Goal: Task Accomplishment & Management: Complete application form

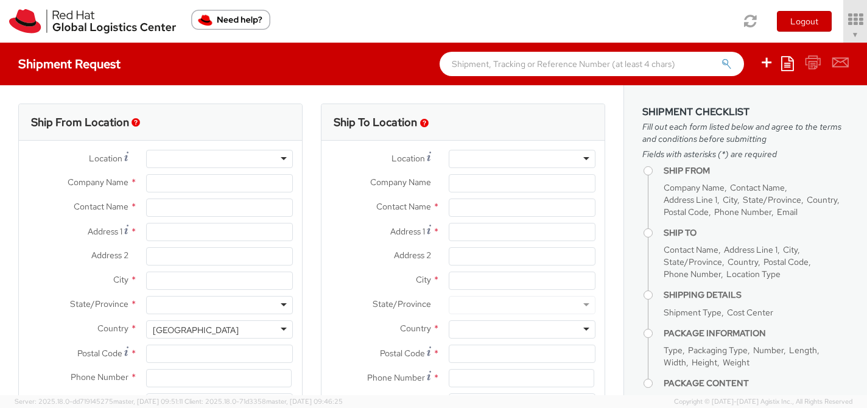
select select "809"
select select
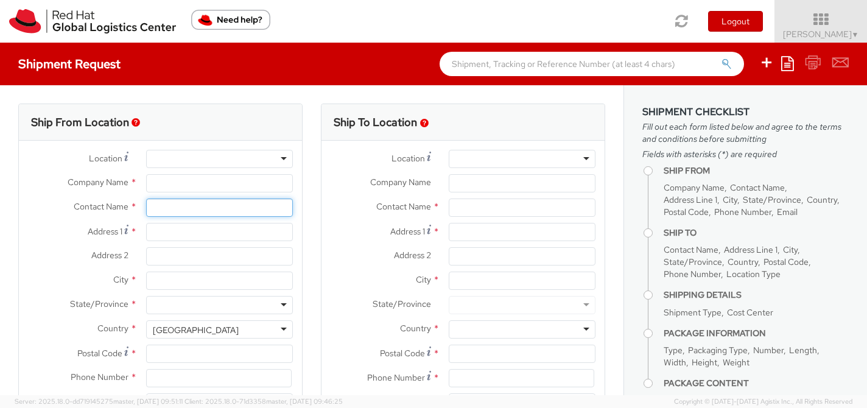
click at [214, 209] on input "text" at bounding box center [219, 207] width 147 height 18
paste input "[PERSON_NAME]"
type input "[PERSON_NAME]"
type input "Red Hat, Inc."
type input "[PERSON_NAME]"
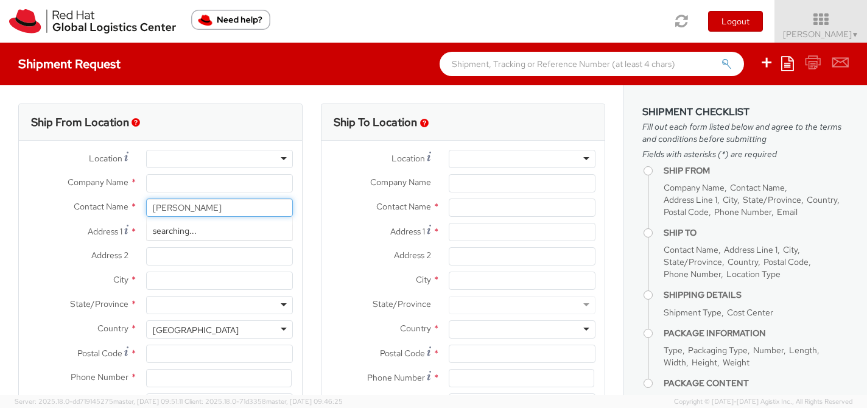
type input "[STREET_ADDRESS]"
type input "RALEIGH"
type input "27601"
type input "19197544144"
type input "[EMAIL_ADDRESS][DOMAIN_NAME]"
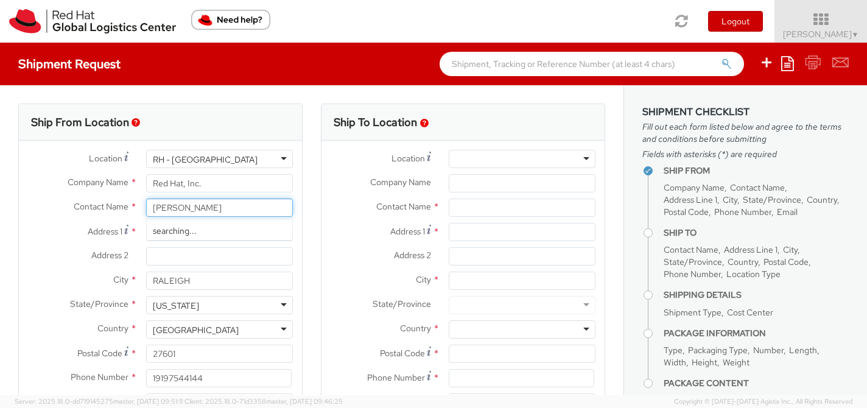
drag, startPoint x: 212, startPoint y: 204, endPoint x: 143, endPoint y: 201, distance: 68.8
click at [143, 202] on div "[PERSON_NAME] searching..." at bounding box center [219, 207] width 165 height 18
paste input "[PERSON_NAME]"
type input "[PERSON_NAME]"
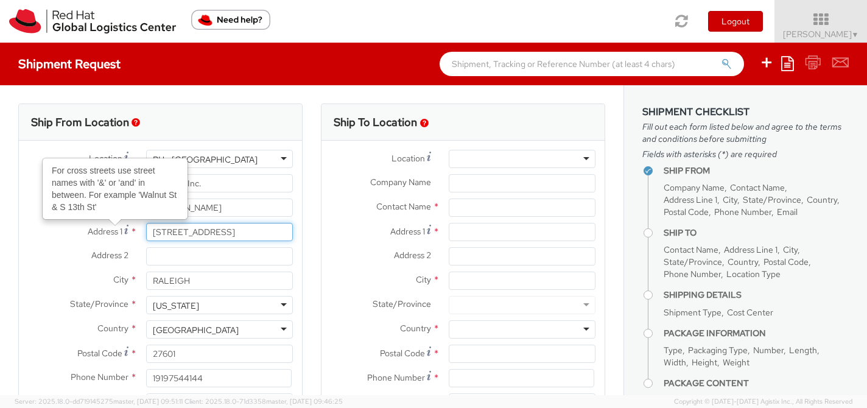
drag, startPoint x: 240, startPoint y: 234, endPoint x: 118, endPoint y: 234, distance: 122.3
click at [118, 234] on div "Address 1 For cross streets use street names with '&' or 'and' in between. For …" at bounding box center [160, 232] width 283 height 18
paste input "9 Tuck Ln"
type input "[STREET_ADDRESS]"
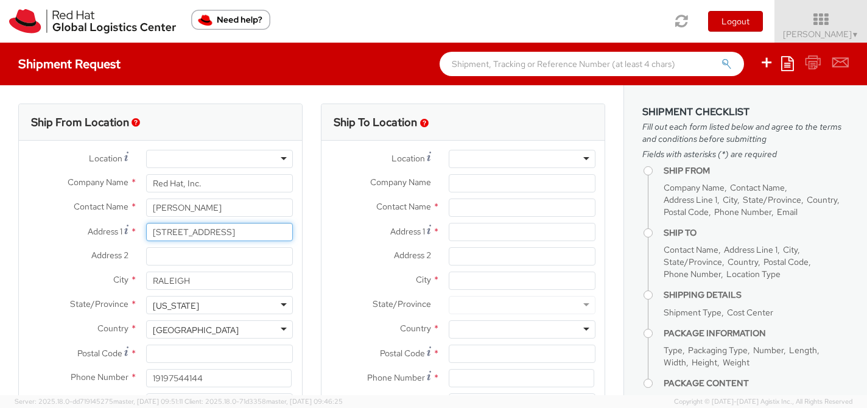
type input "[STREET_ADDRESS]"
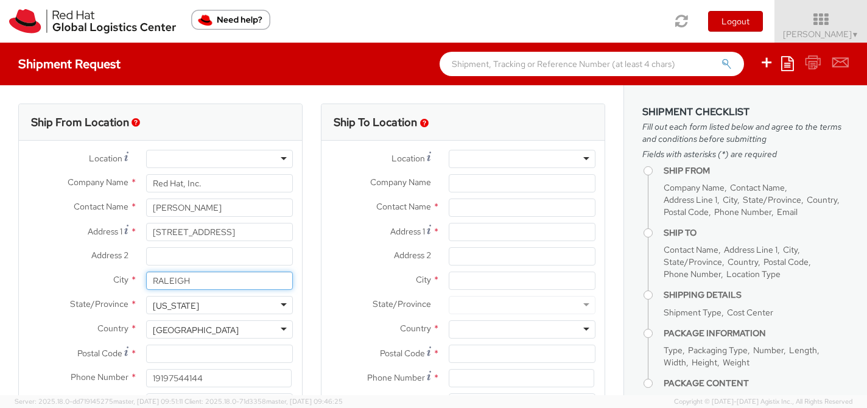
drag, startPoint x: 192, startPoint y: 280, endPoint x: 130, endPoint y: 279, distance: 62.7
click at [130, 280] on div "City * [GEOGRAPHIC_DATA]" at bounding box center [160, 280] width 283 height 18
paste input "Littleton"
type input "Littleton"
click at [287, 304] on div "[US_STATE]" at bounding box center [219, 305] width 147 height 18
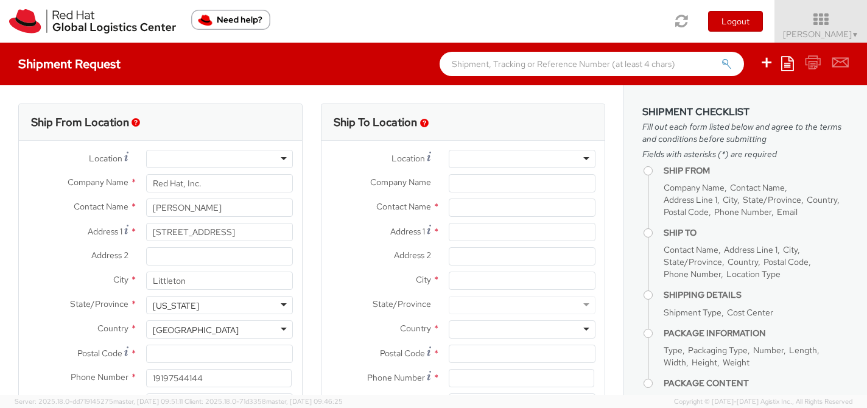
scroll to position [78, 0]
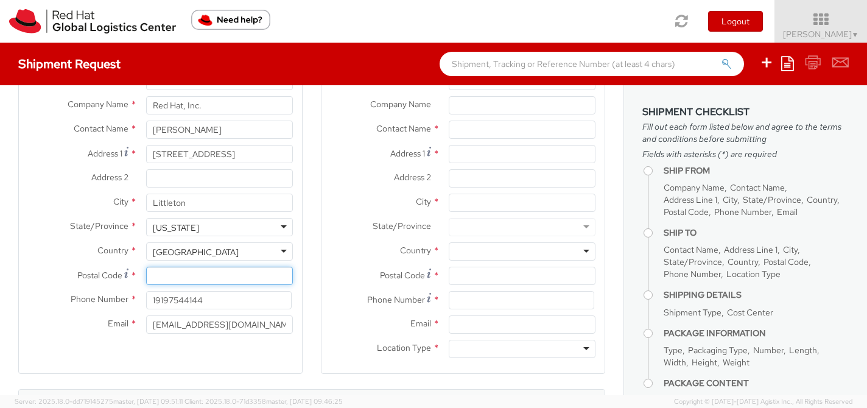
click at [178, 279] on input "Postal Code *" at bounding box center [219, 276] width 147 height 18
paste input "03561"
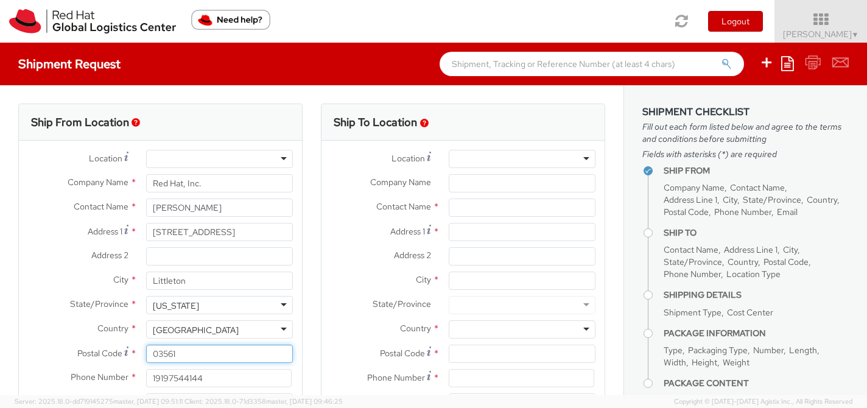
type input "03561"
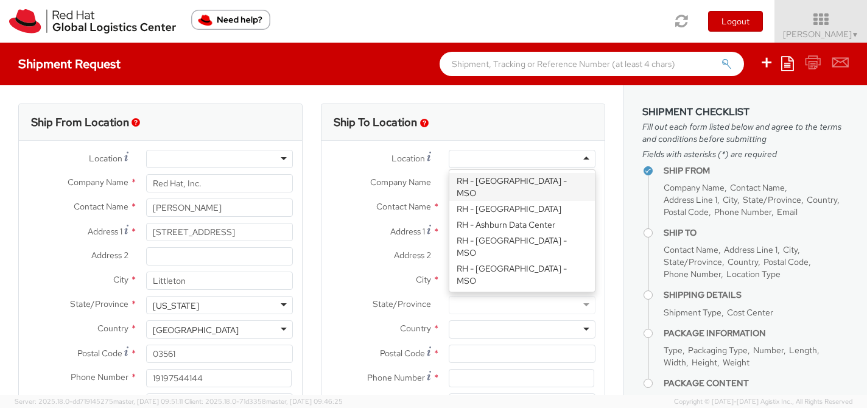
click at [478, 155] on div at bounding box center [522, 159] width 147 height 18
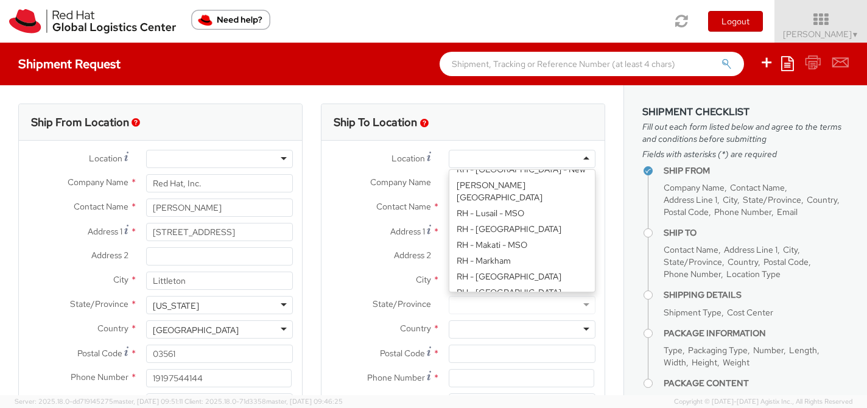
scroll to position [1606, 0]
type input "Red Hat, Inc."
type input "[STREET_ADDRESS]"
type input "RALEIGH"
type input "27601"
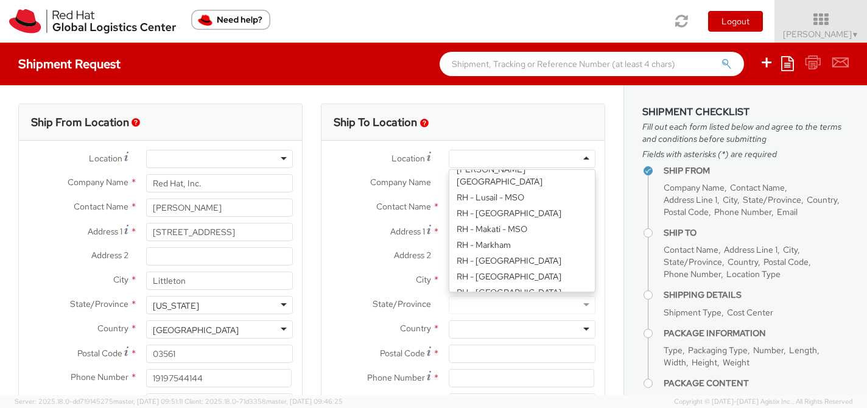
type input "[PHONE_NUMBER]"
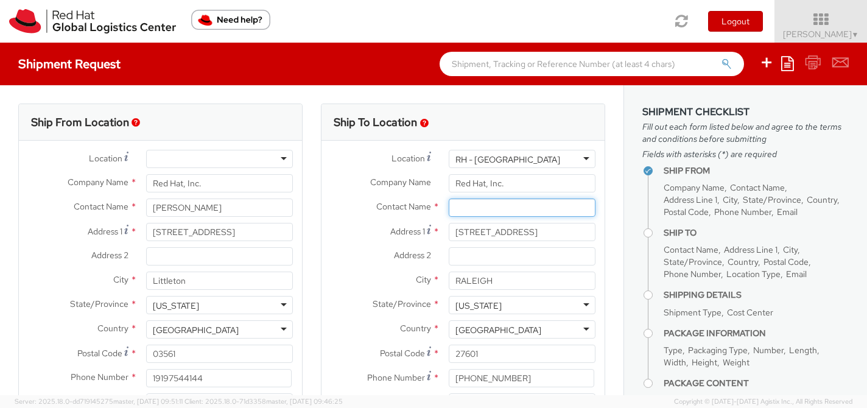
click at [500, 206] on input "text" at bounding box center [522, 207] width 147 height 18
paste input "ATTN: Red Hat IT - Endpoint Systems"
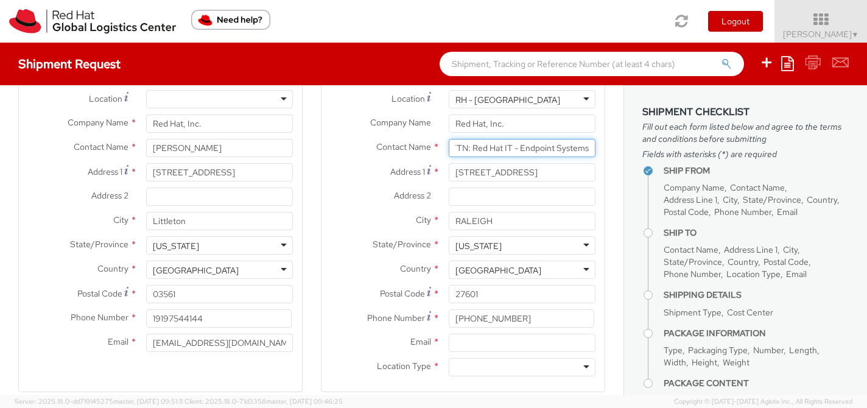
scroll to position [65, 0]
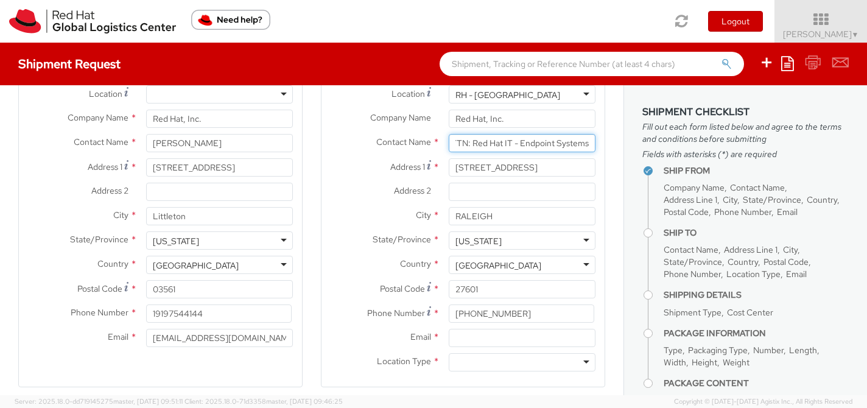
type input "ATTN: Red Hat IT - Endpoint Systems"
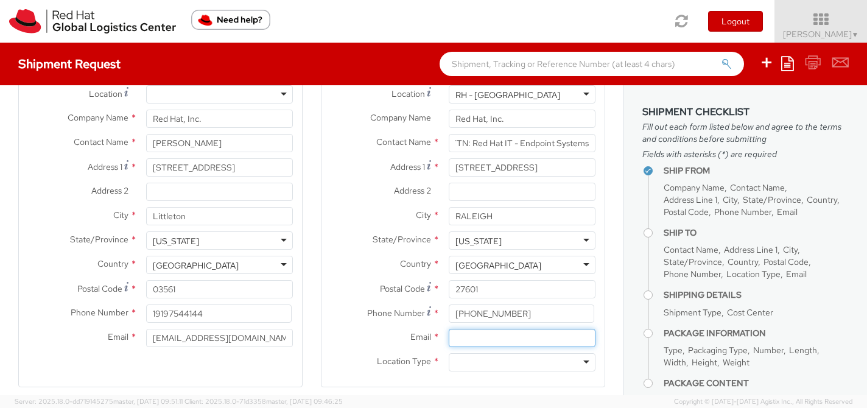
click at [533, 337] on input "Email *" at bounding box center [522, 338] width 147 height 18
type input "[EMAIL_ADDRESS][DOMAIN_NAME]"
click at [539, 357] on div at bounding box center [522, 362] width 147 height 18
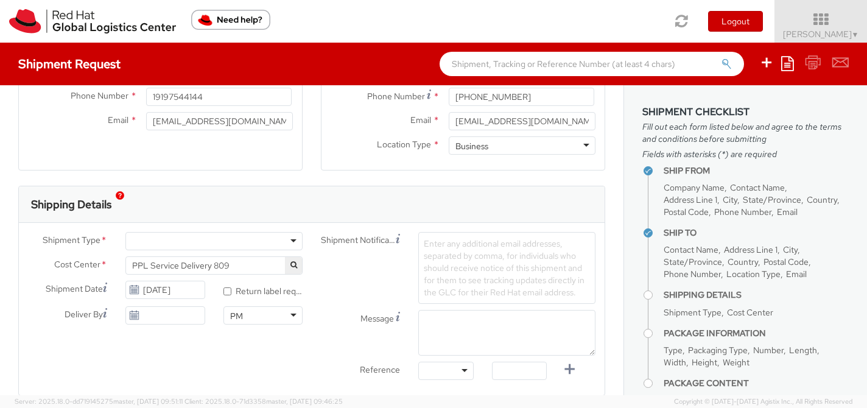
scroll to position [288, 0]
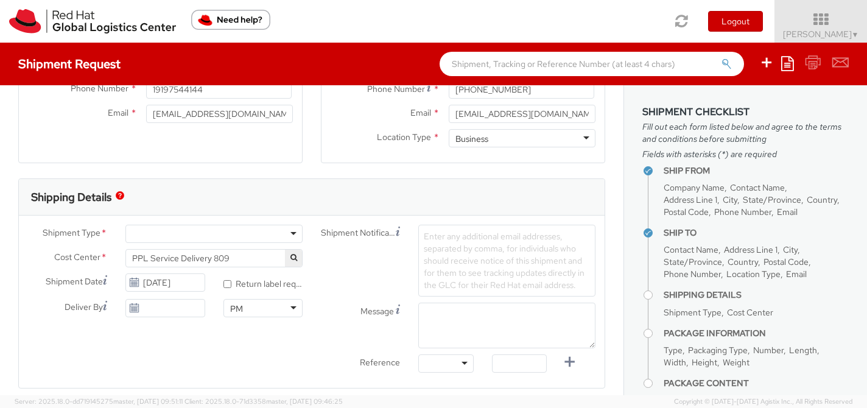
click at [292, 229] on div at bounding box center [213, 234] width 177 height 18
click at [262, 257] on span "PPL Service Delivery 809" at bounding box center [214, 258] width 164 height 11
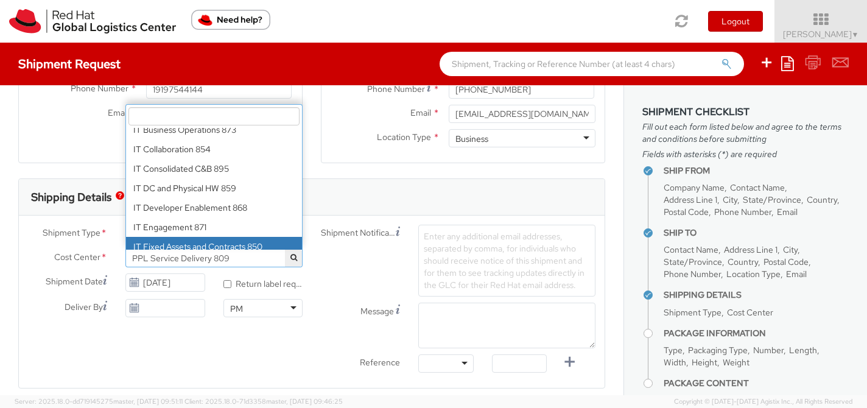
scroll to position [7647, 0]
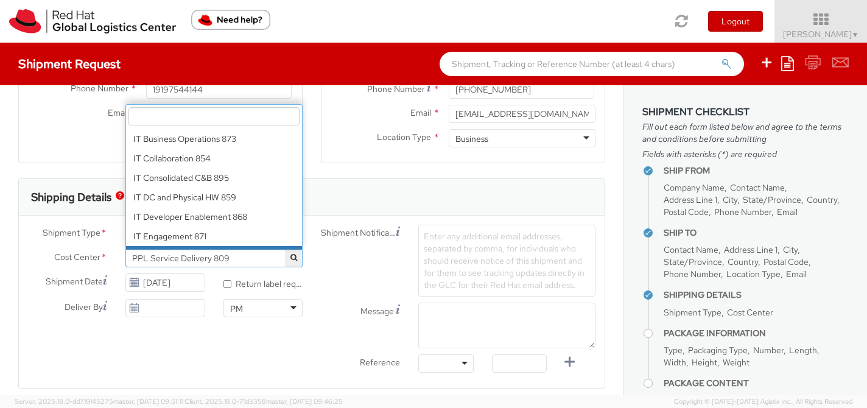
select select "850"
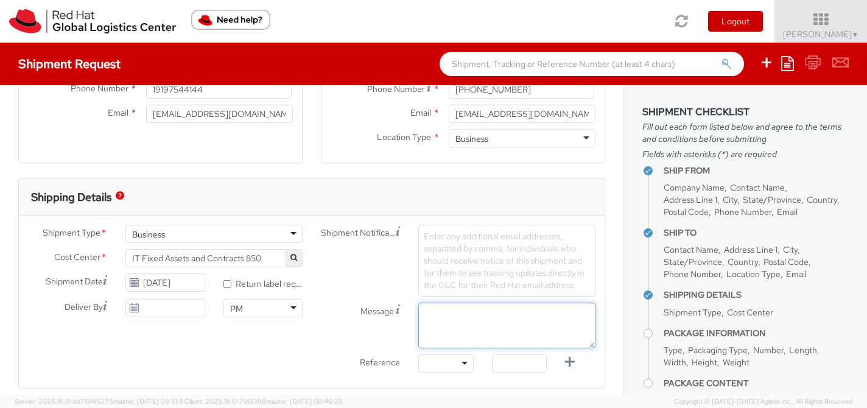
click at [490, 322] on textarea "Message" at bounding box center [506, 325] width 177 height 46
paste textarea "Requesting QR Code for Former Associate [Name] to return laptop. Please send th…"
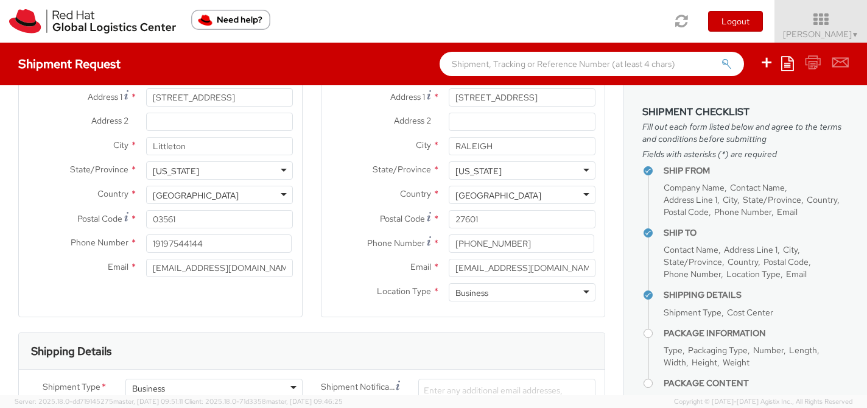
scroll to position [0, 0]
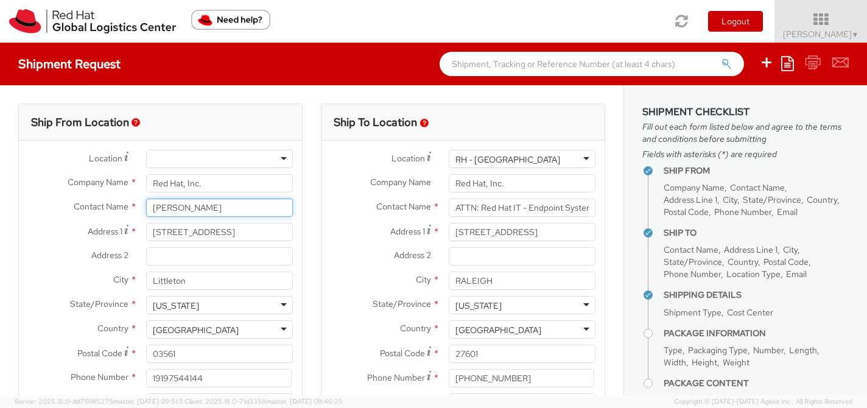
drag, startPoint x: 203, startPoint y: 210, endPoint x: 107, endPoint y: 208, distance: 96.2
click at [107, 208] on div "Contact Name * [PERSON_NAME] [PERSON_NAME] Red Hat - ( [PERSON_NAME] )" at bounding box center [160, 207] width 283 height 18
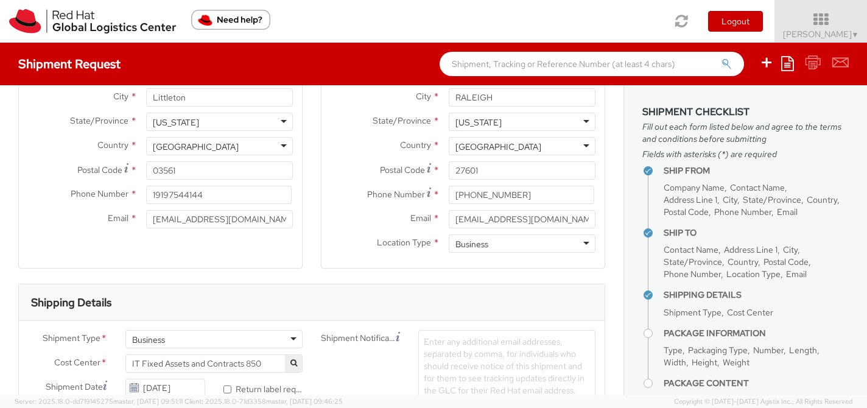
scroll to position [332, 0]
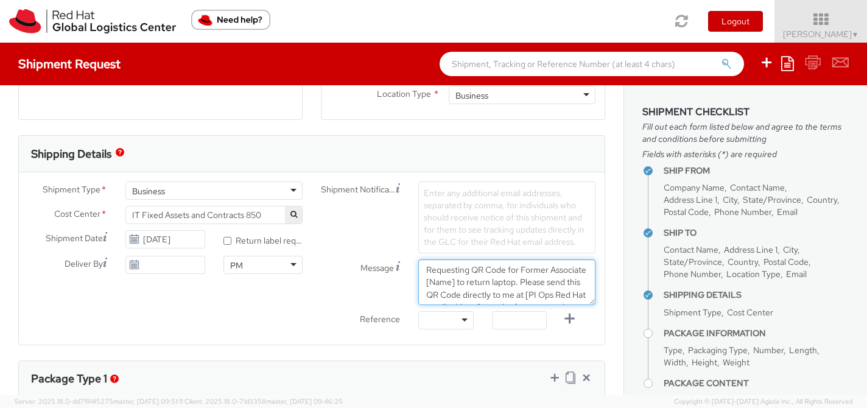
drag, startPoint x: 494, startPoint y: 281, endPoint x: 464, endPoint y: 281, distance: 29.8
click at [464, 281] on textarea "Requesting QR Code for Former Associate [Name] to return laptop. Please send th…" at bounding box center [506, 282] width 177 height 46
paste textarea "[PERSON_NAME]"
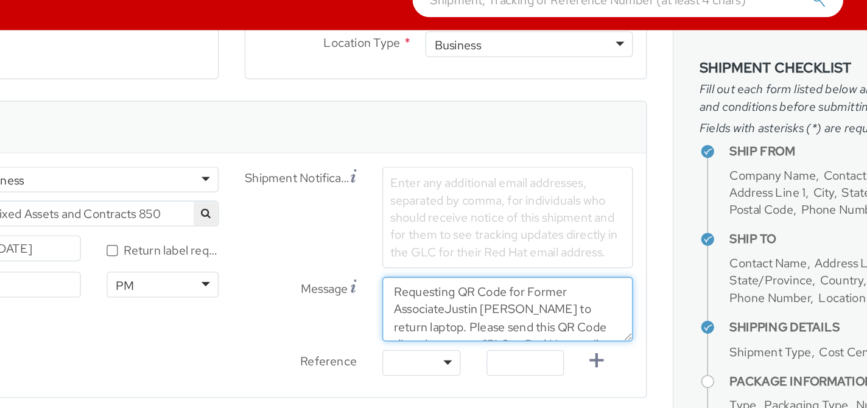
click at [464, 281] on textarea "Requesting QR Code for Former AssociateJustin [PERSON_NAME] to return laptop. P…" at bounding box center [506, 282] width 177 height 46
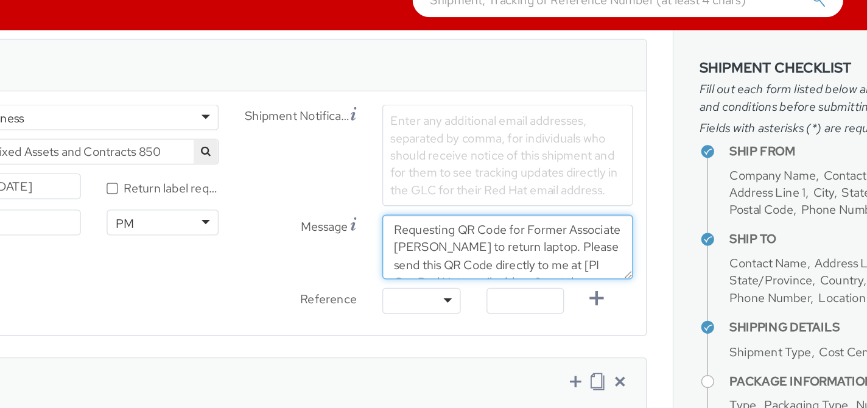
scroll to position [377, 0]
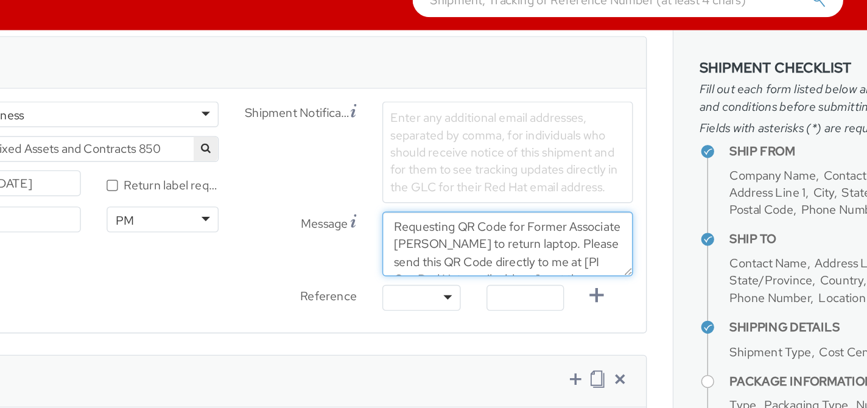
click at [565, 246] on textarea "Requesting QR Code for Former Associate [PERSON_NAME] to return laptop. Please …" at bounding box center [506, 237] width 177 height 46
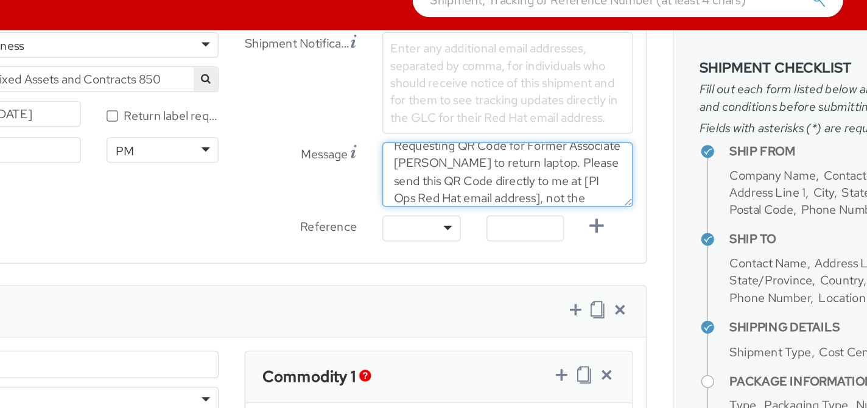
scroll to position [37, 0]
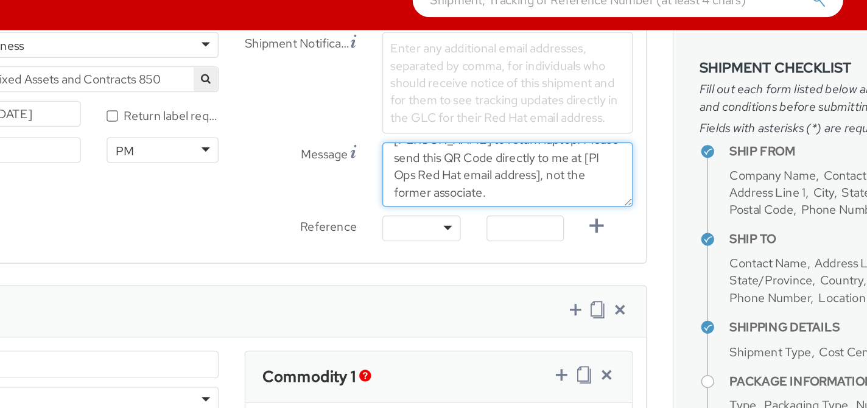
drag, startPoint x: 553, startPoint y: 173, endPoint x: 437, endPoint y: 176, distance: 116.3
click at [437, 176] on textarea "Requesting QR Code for Former Associate [PERSON_NAME] to return laptop. Please …" at bounding box center [506, 187] width 177 height 46
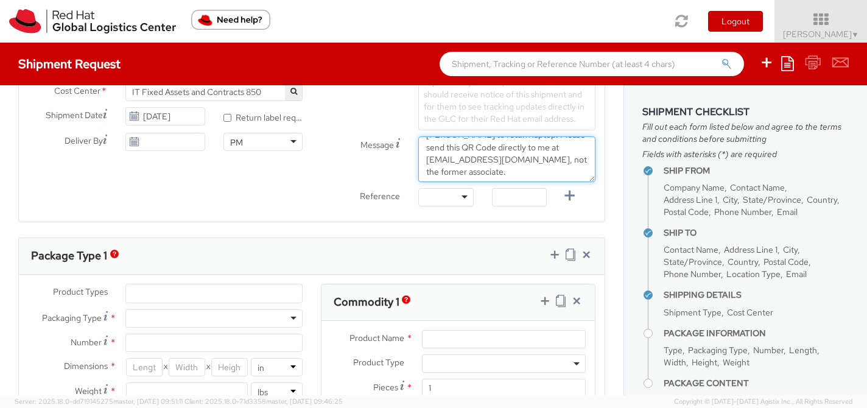
scroll to position [459, 0]
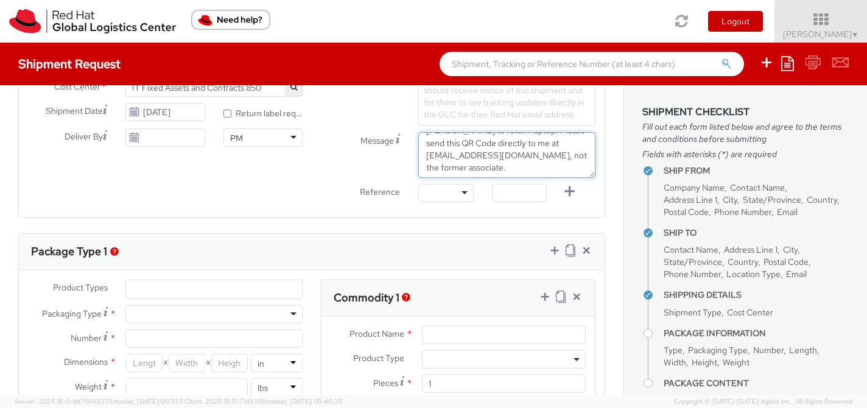
type textarea "Requesting QR Code for Former Associate [PERSON_NAME] to return laptop. Please …"
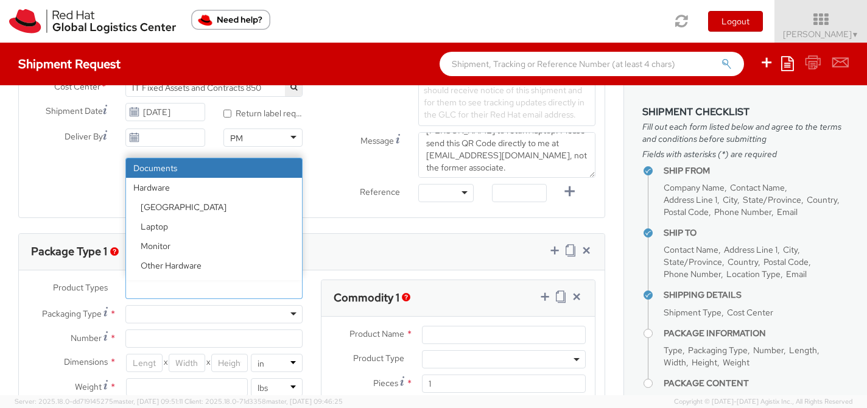
click at [219, 289] on ul at bounding box center [214, 289] width 176 height 18
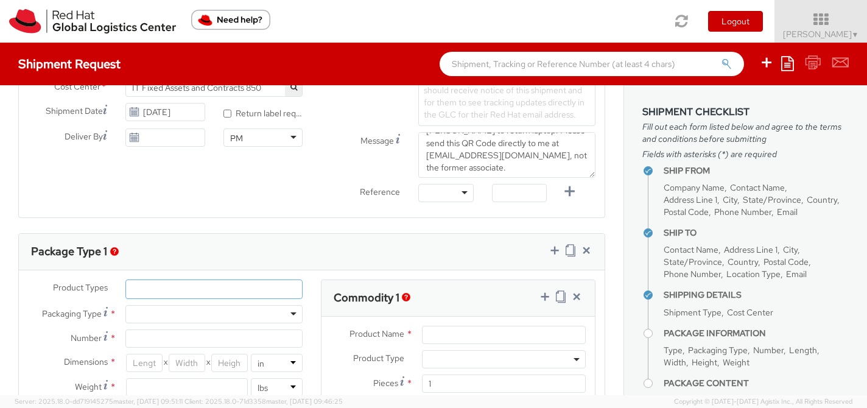
click at [219, 289] on ul at bounding box center [214, 289] width 176 height 18
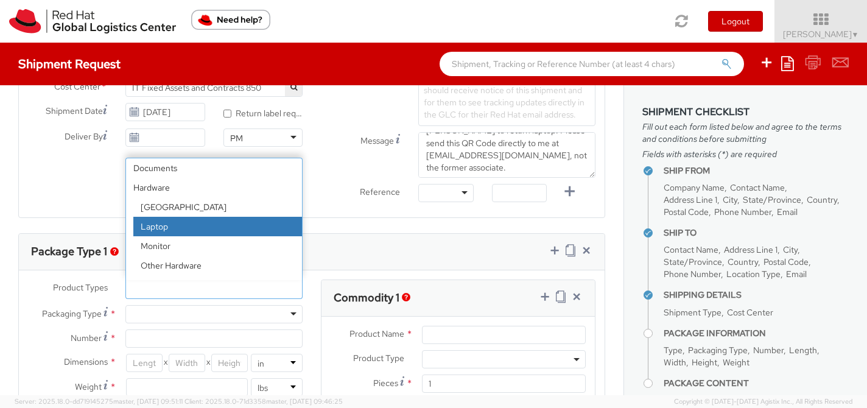
select select "LAPTOP"
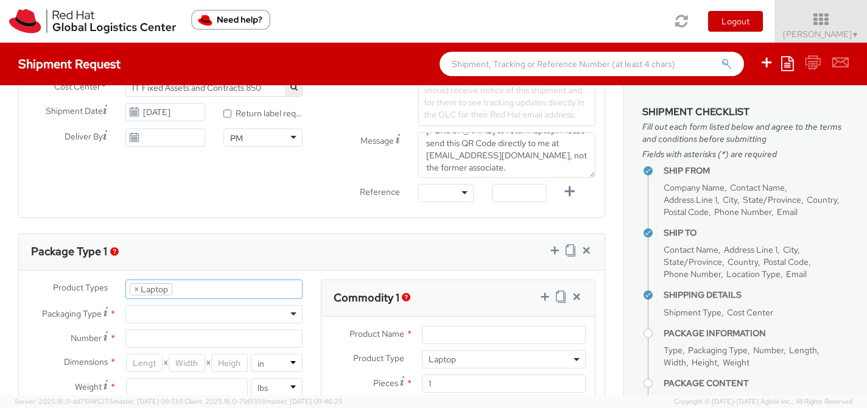
scroll to position [37, 0]
click at [188, 313] on div at bounding box center [213, 314] width 177 height 18
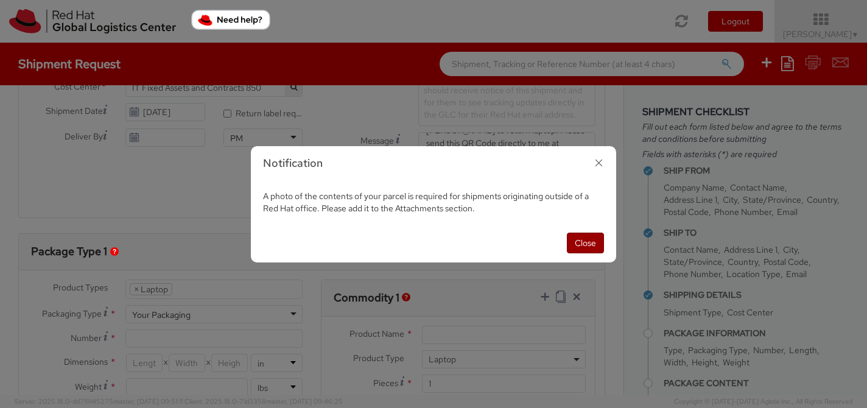
click at [573, 240] on button "Close" at bounding box center [585, 242] width 37 height 21
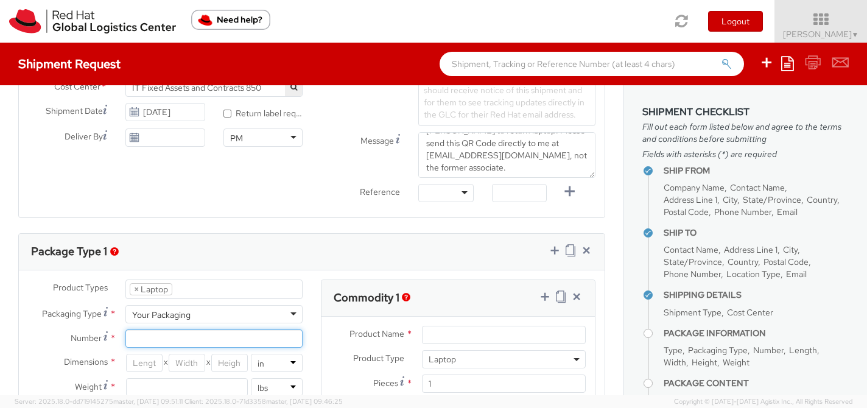
click at [213, 330] on input "Number *" at bounding box center [213, 338] width 177 height 18
type input "1"
click at [141, 361] on input "number" at bounding box center [144, 363] width 37 height 18
type input "18"
click at [187, 361] on input "number" at bounding box center [187, 363] width 37 height 18
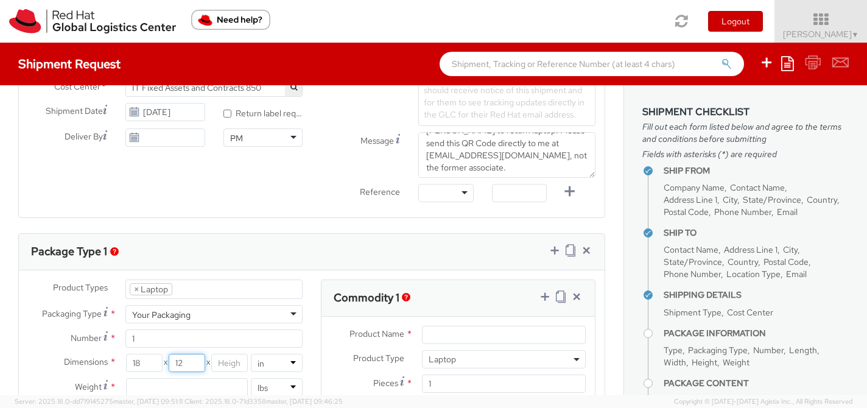
type input "12"
click at [224, 363] on input "number" at bounding box center [229, 363] width 37 height 18
type input "5"
click at [206, 389] on input "number" at bounding box center [186, 387] width 121 height 18
type input "8"
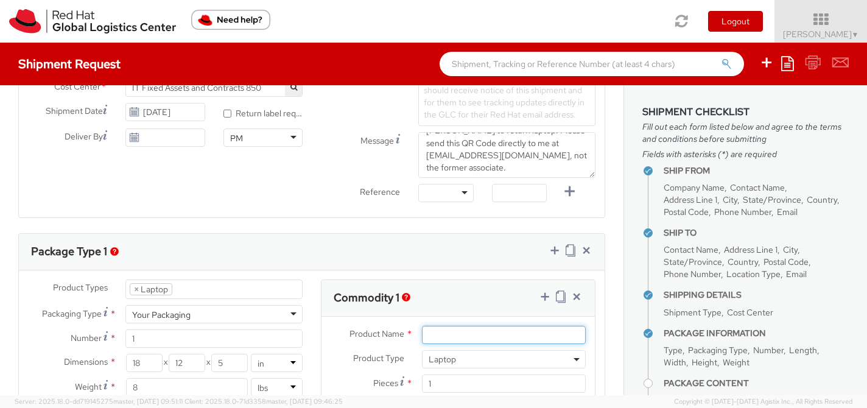
click at [442, 337] on input "Product Name *" at bounding box center [504, 335] width 164 height 18
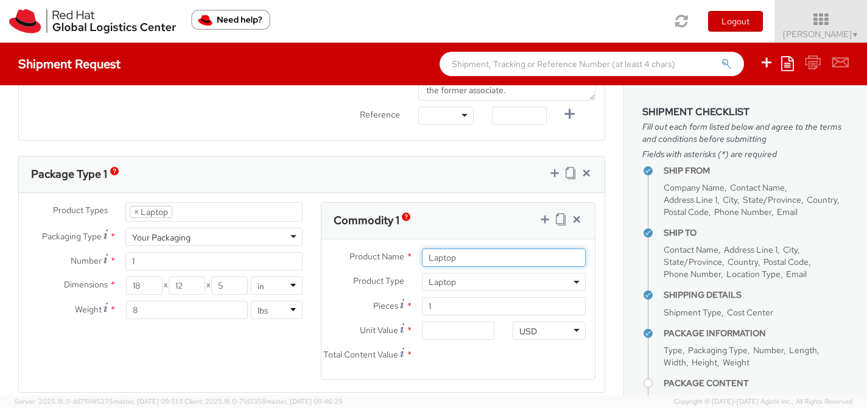
scroll to position [540, 0]
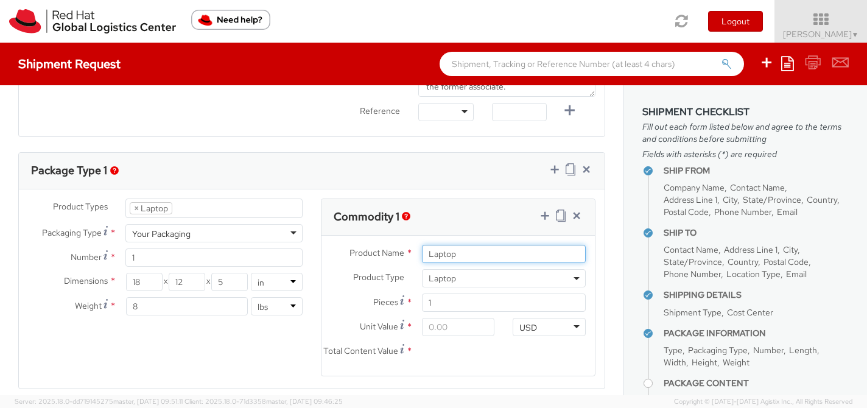
type input "Laptop"
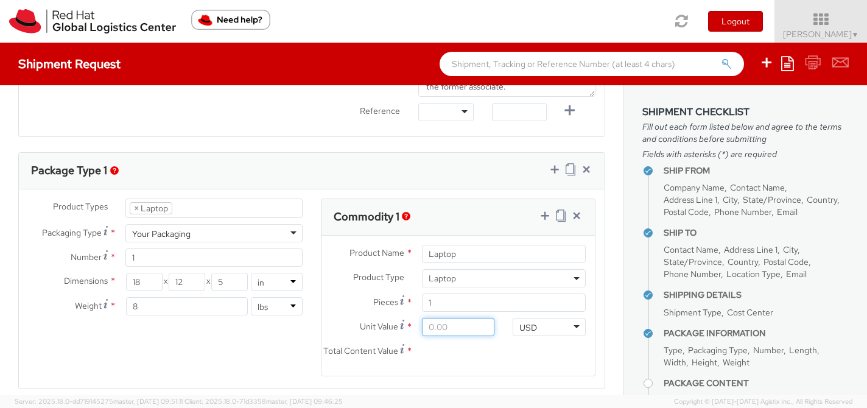
click at [455, 325] on input "Unit Value *" at bounding box center [458, 327] width 73 height 18
type input "7.00"
type input "79.00"
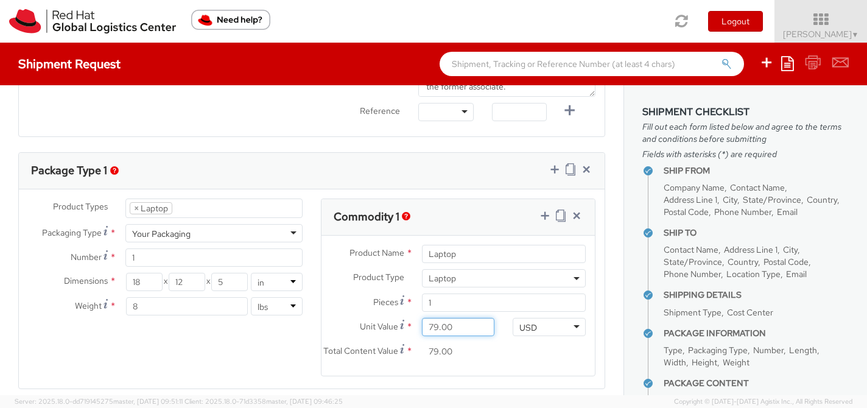
type input "7.00"
type input "70.00"
type input "700.00"
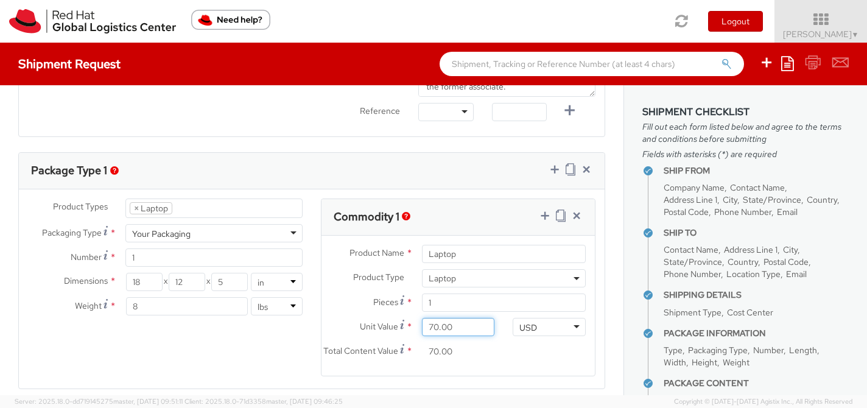
type input "700.00"
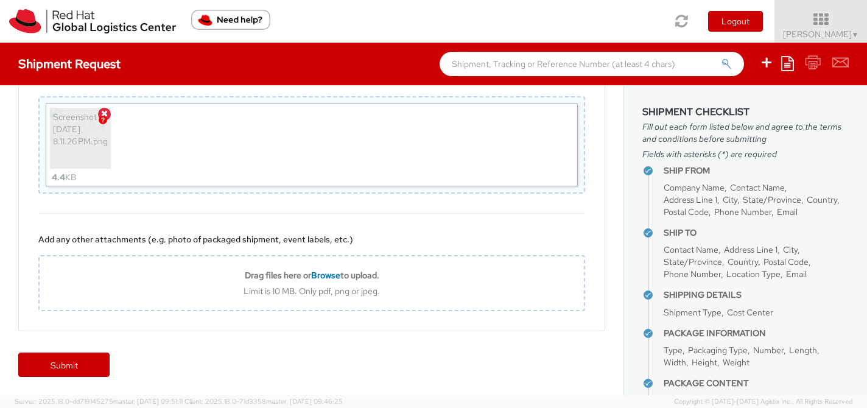
scroll to position [1001, 0]
click at [72, 364] on link "Submit" at bounding box center [63, 364] width 91 height 24
